Goal: Transaction & Acquisition: Subscribe to service/newsletter

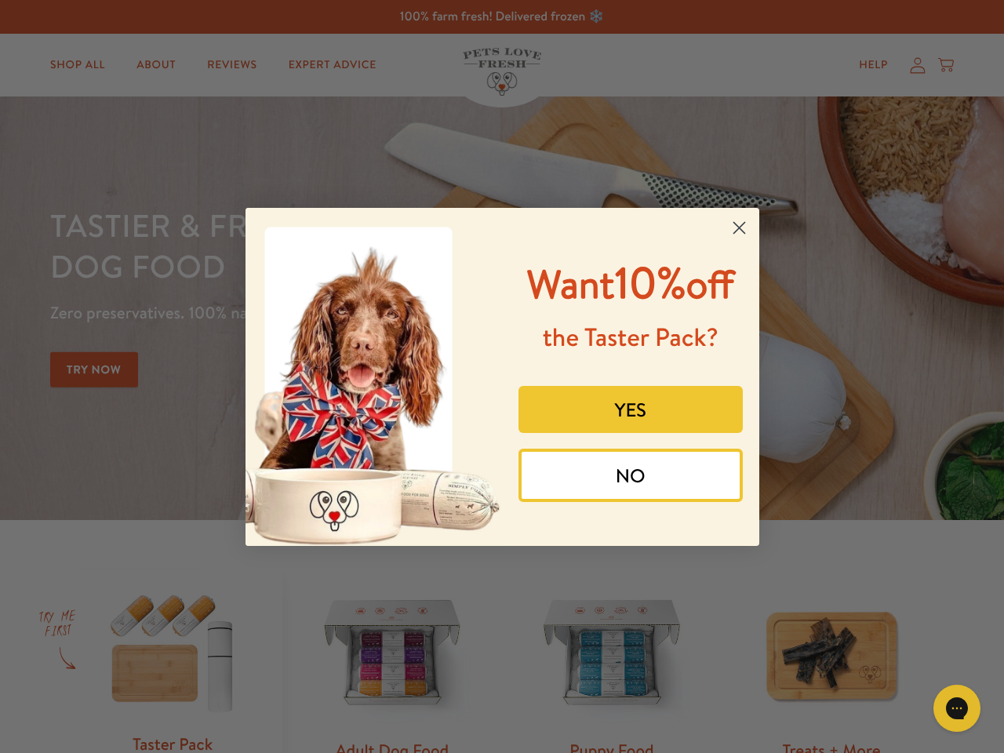
click at [502, 377] on div "Want 10% off the Taster Pack? YES NO" at bounding box center [625, 377] width 246 height 307
click at [739, 228] on icon "Close dialog" at bounding box center [739, 227] width 11 height 11
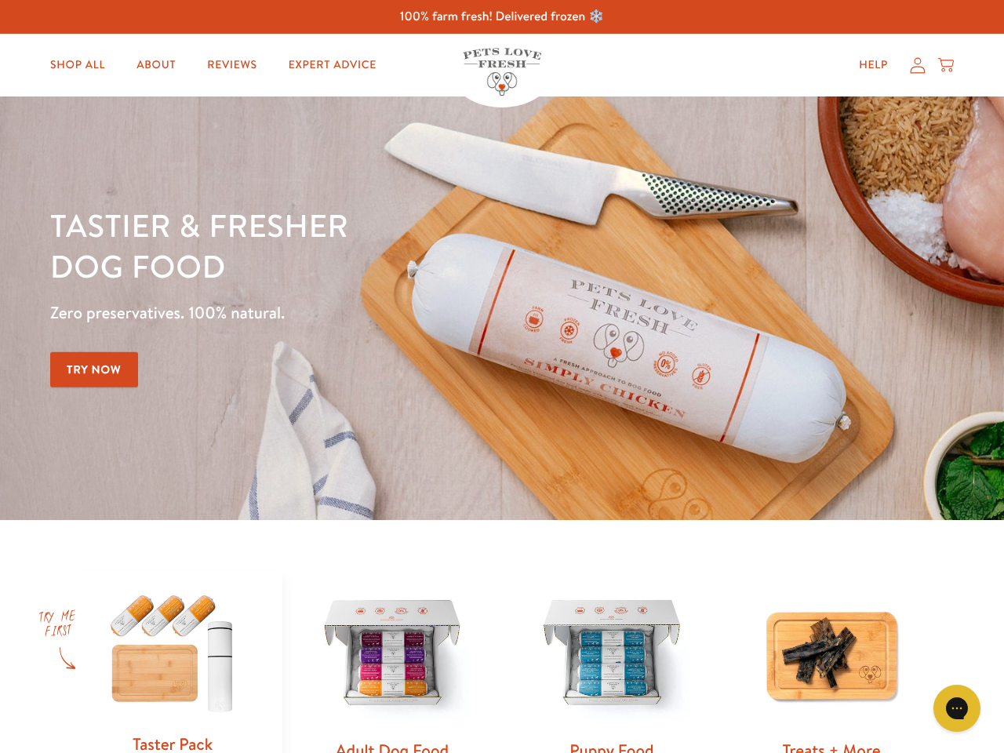
click at [631, 423] on button "YES" at bounding box center [631, 446] width 224 height 47
click at [971, 708] on div "Gorgias live chat" at bounding box center [956, 708] width 31 height 31
